Goal: Information Seeking & Learning: Learn about a topic

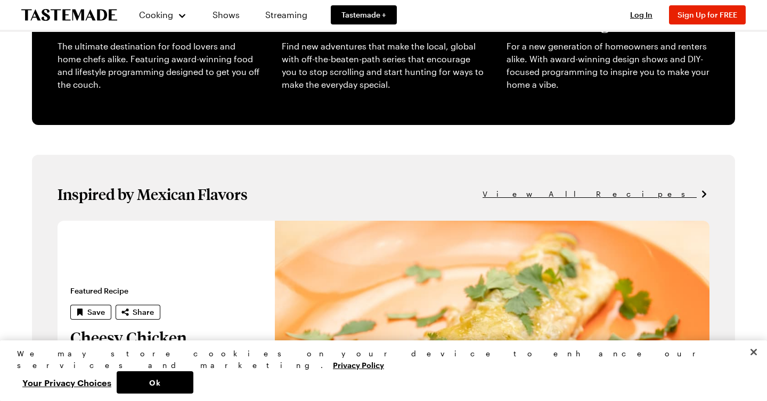
scroll to position [464, 0]
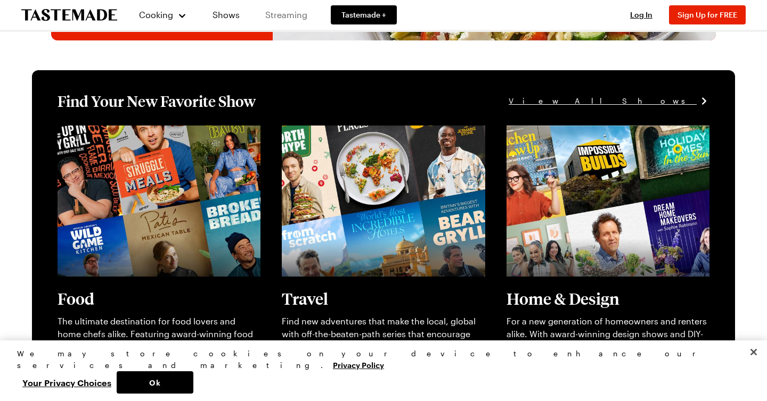
scroll to position [268, 0]
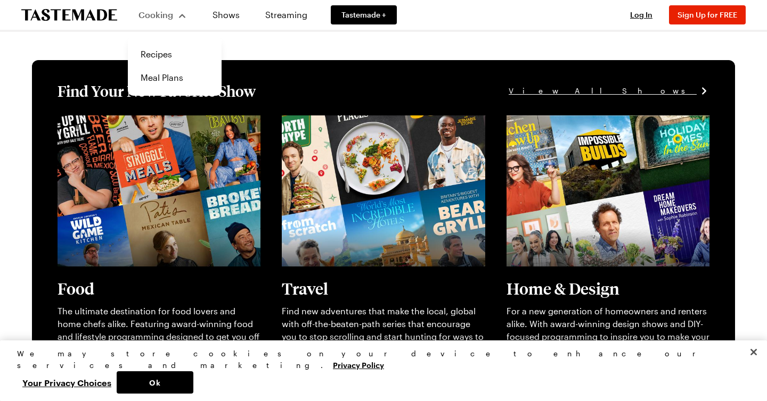
click at [173, 13] on div "Cooking" at bounding box center [162, 15] width 48 height 13
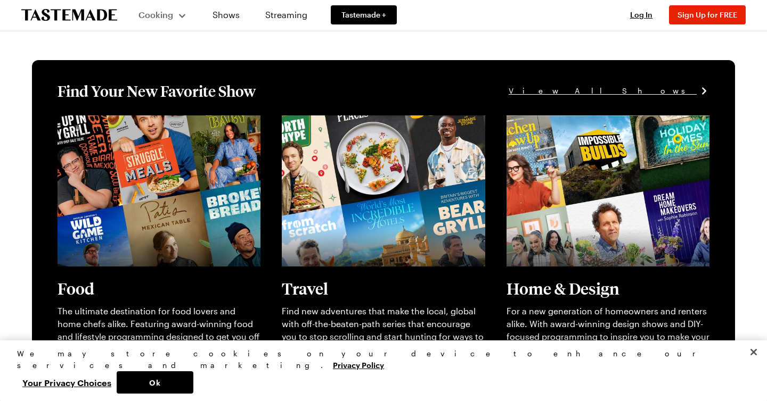
click at [171, 20] on div "Cooking" at bounding box center [162, 15] width 48 height 13
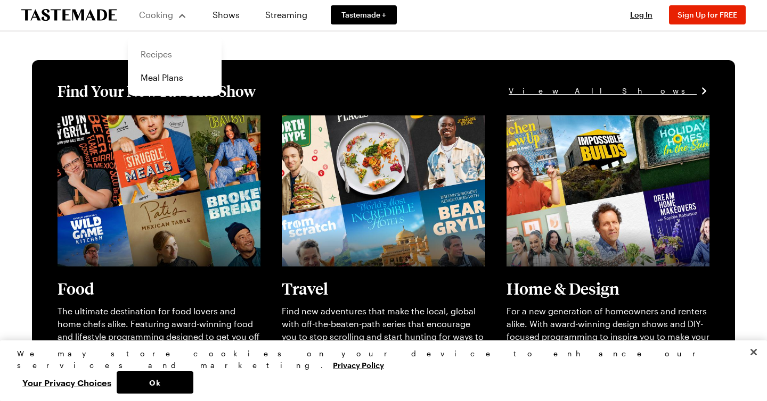
click at [159, 58] on link "Recipes" at bounding box center [174, 54] width 81 height 23
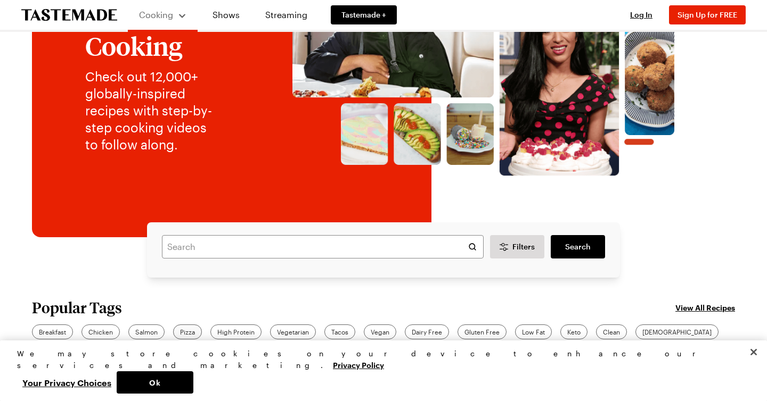
scroll to position [111, 0]
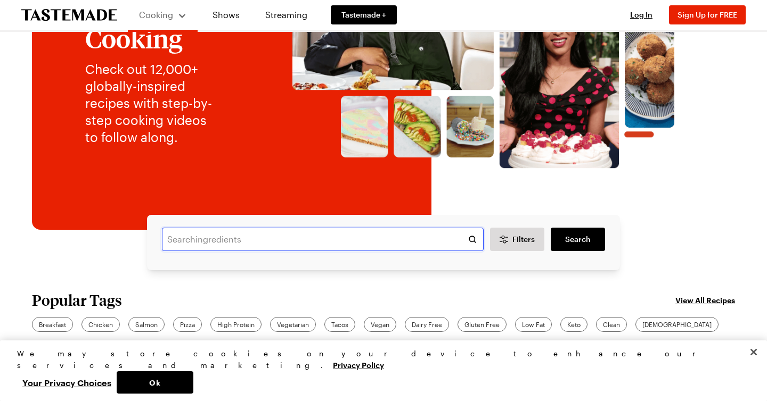
click at [219, 248] on input "text" at bounding box center [323, 239] width 322 height 23
type input "tater tot hotdish\"
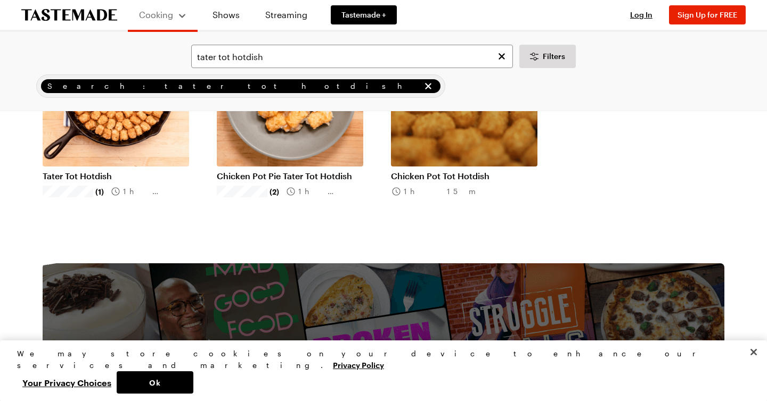
scroll to position [166, 0]
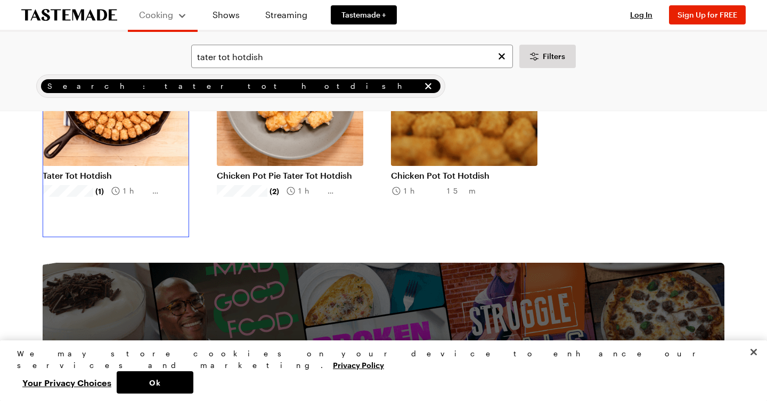
click at [95, 174] on link "Tater Tot Hotdish" at bounding box center [116, 175] width 146 height 11
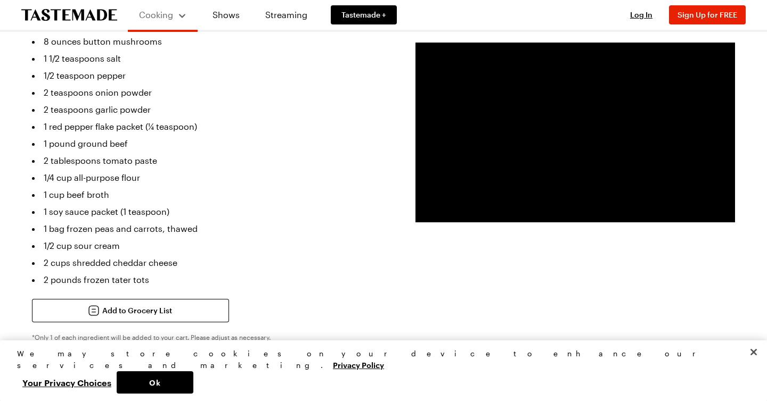
scroll to position [392, 0]
